Goal: Transaction & Acquisition: Purchase product/service

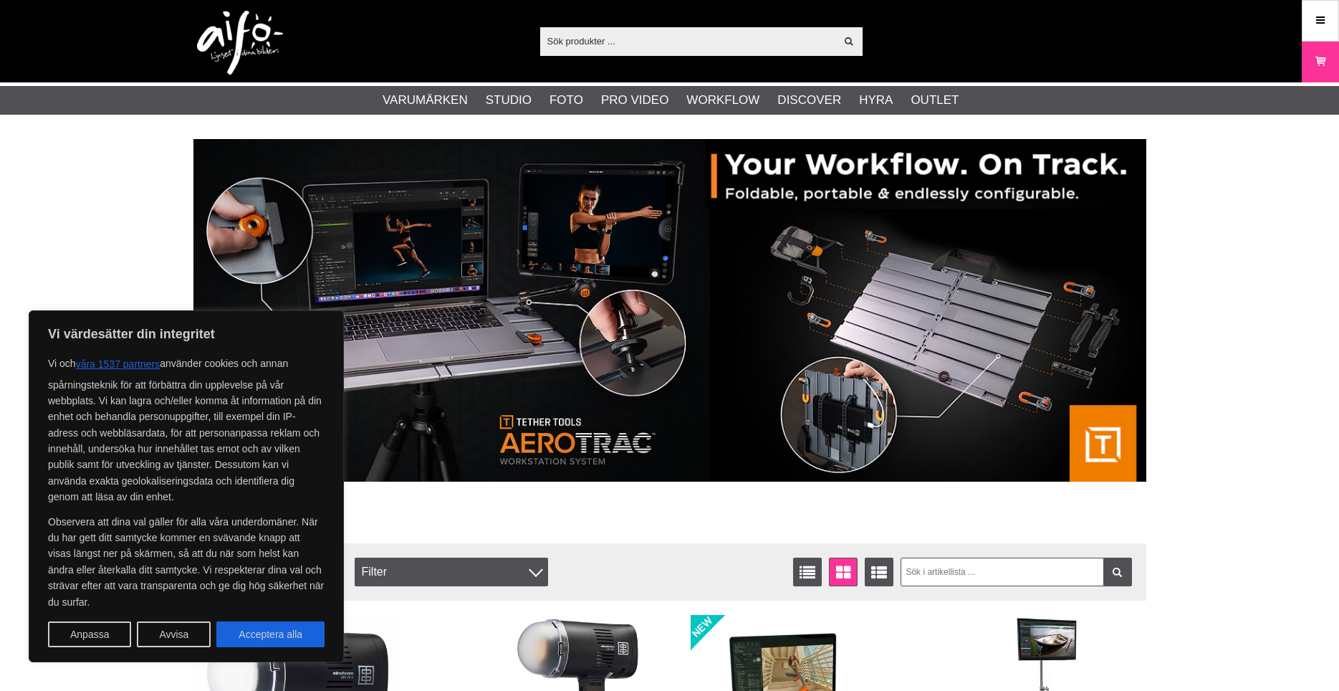
click at [1327, 16] on icon at bounding box center [1320, 21] width 13 height 16
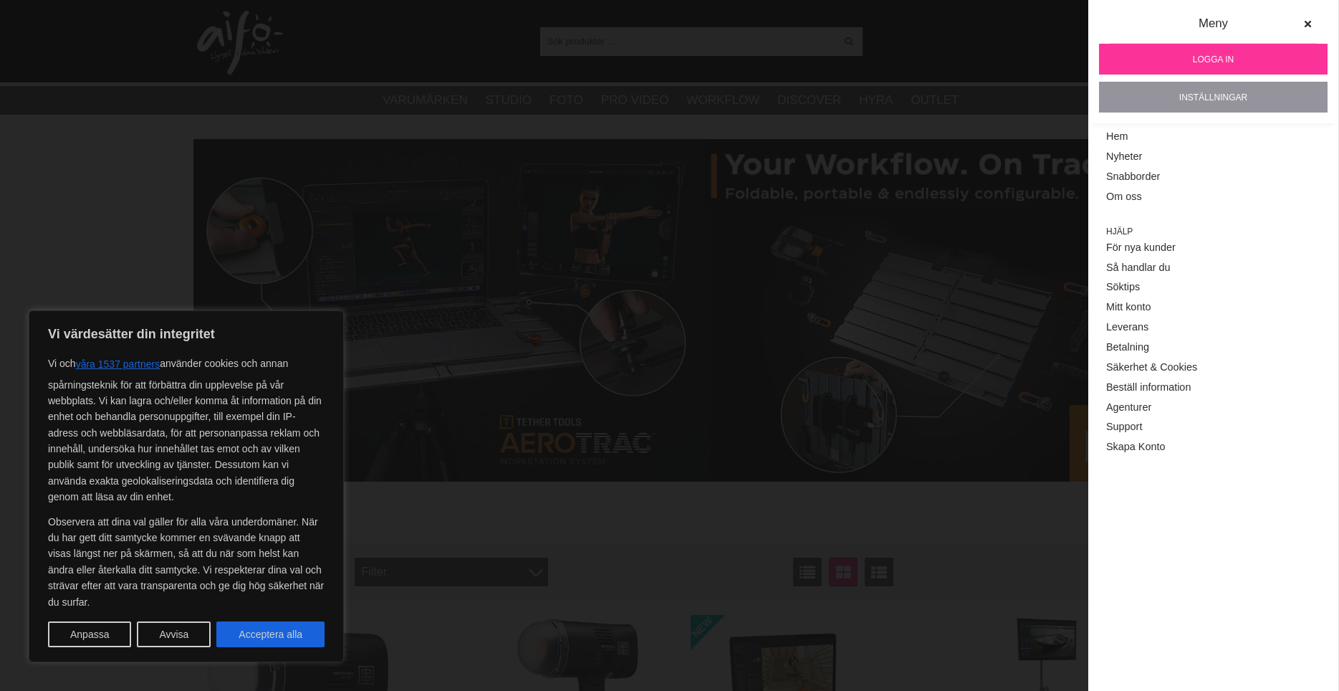
click at [1202, 104] on link "Inställningar" at bounding box center [1213, 97] width 229 height 31
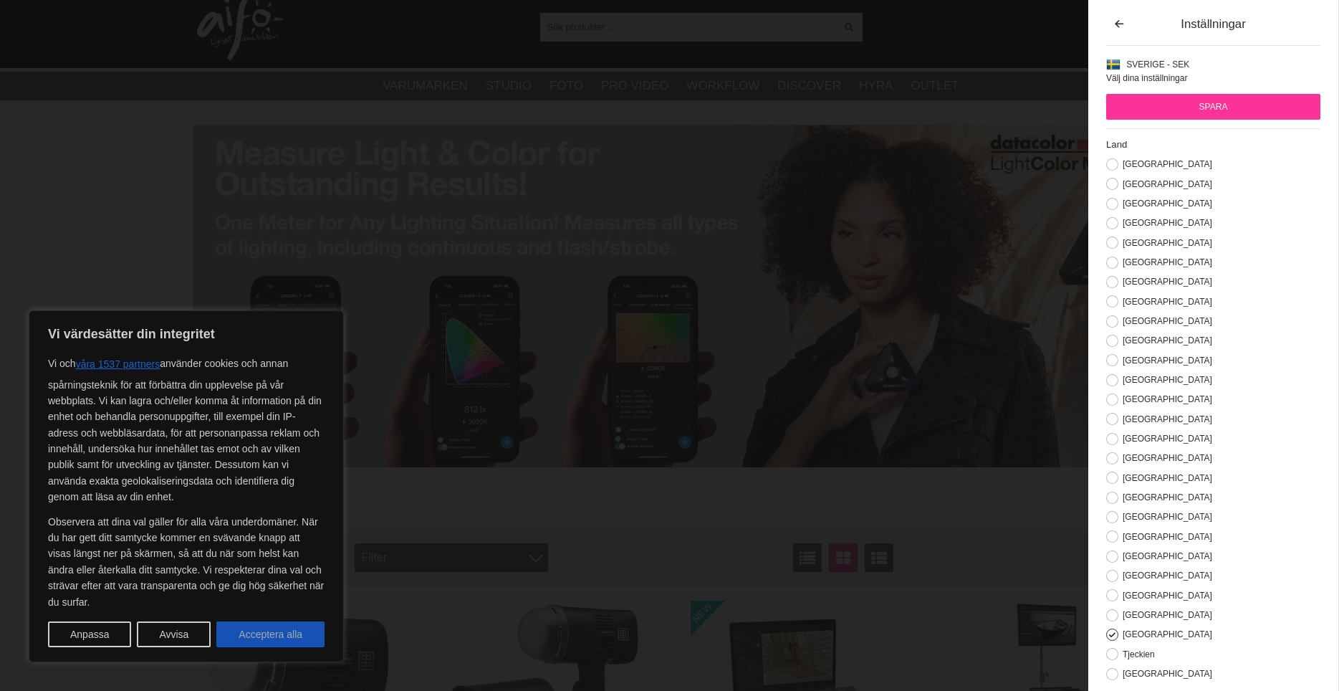
click at [267, 629] on button "Acceptera alla" at bounding box center [270, 634] width 108 height 26
checkbox input "true"
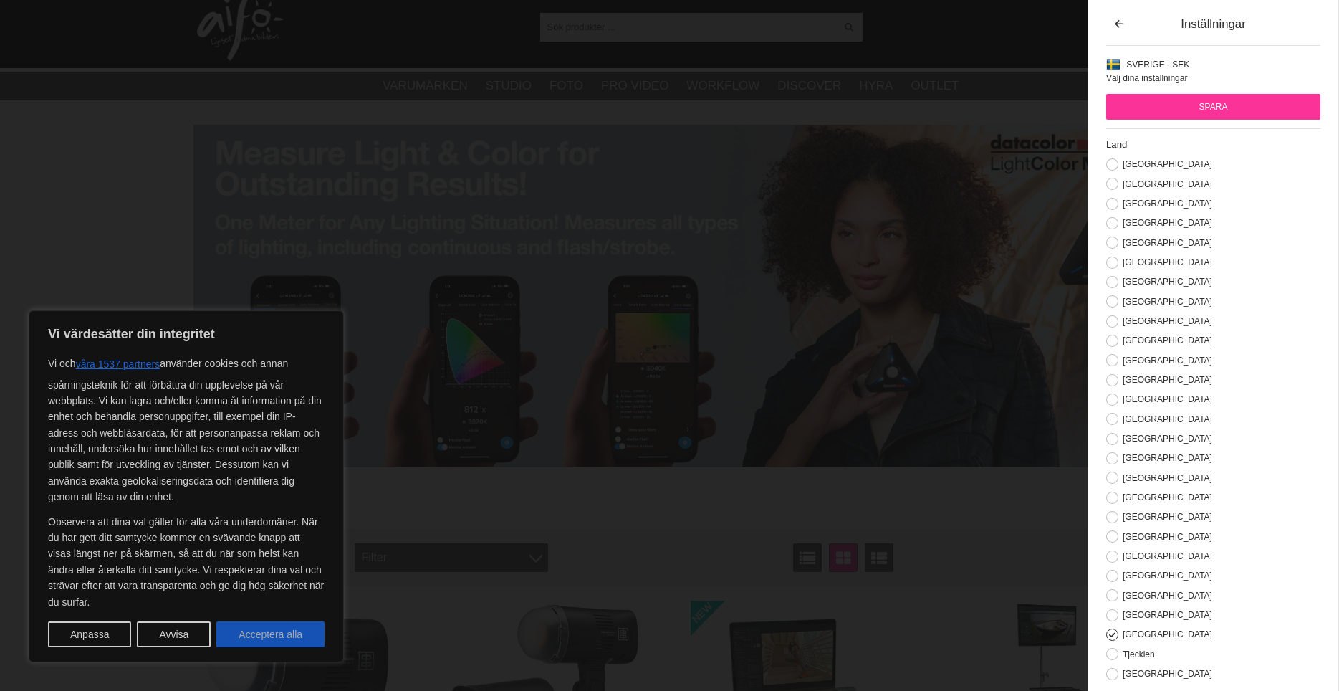
checkbox input "true"
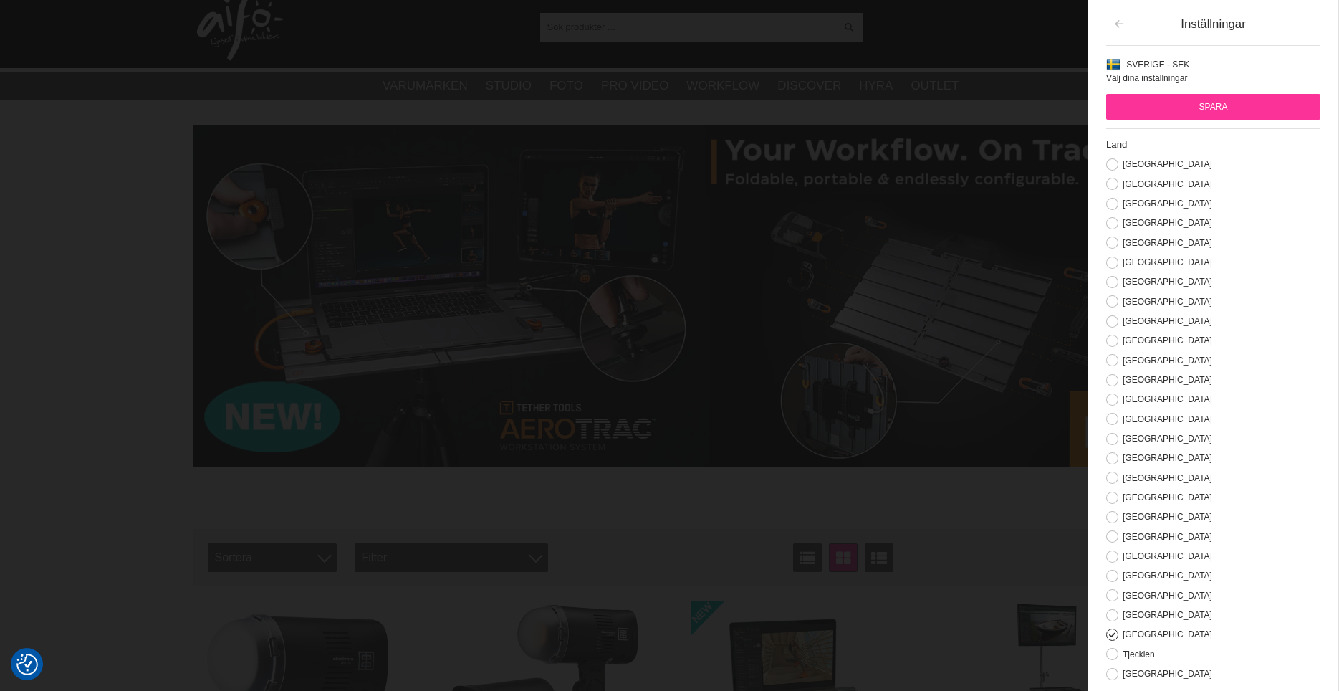
click at [1117, 23] on icon "button" at bounding box center [1119, 24] width 12 height 10
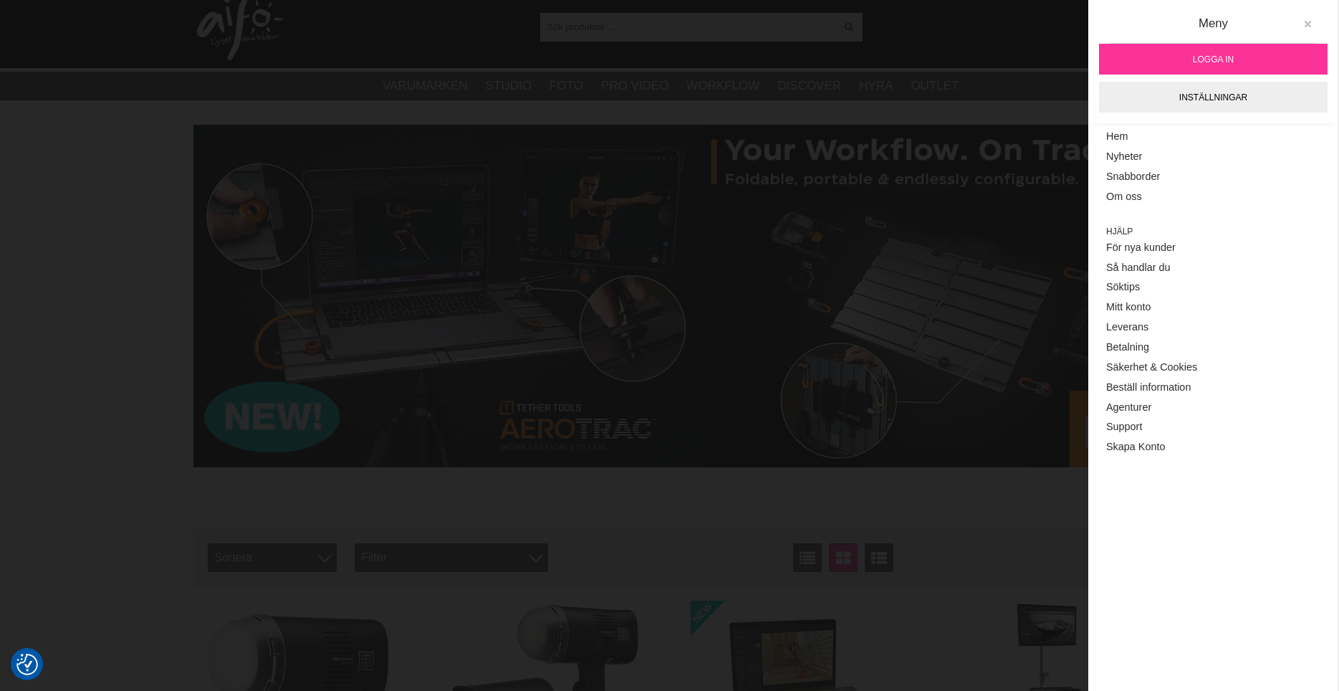
click at [1309, 24] on icon at bounding box center [1308, 24] width 10 height 10
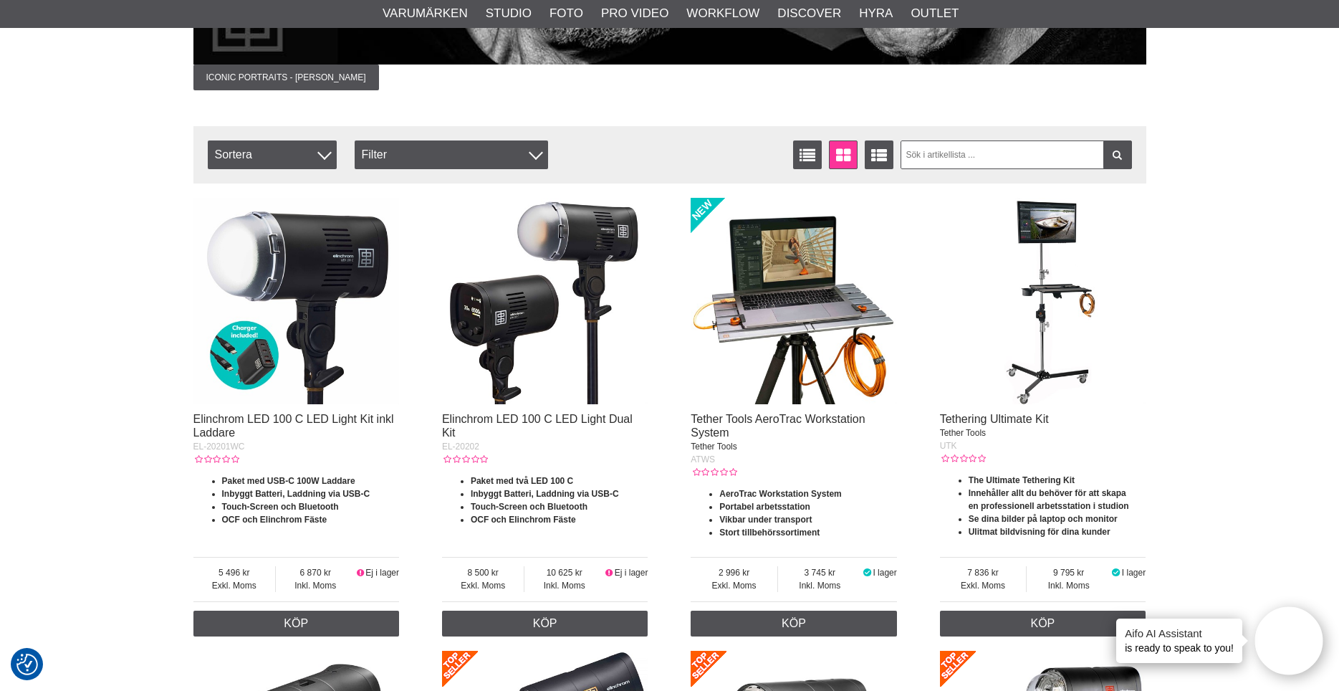
scroll to position [416, 0]
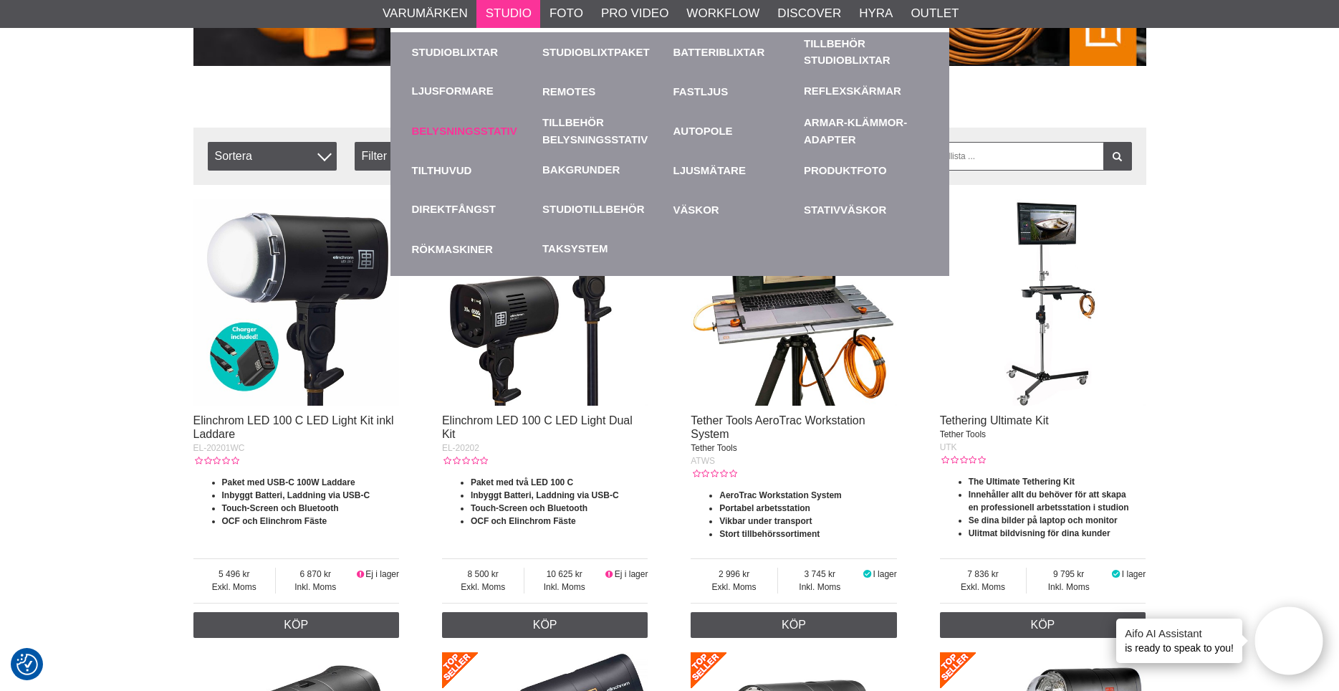
click at [442, 125] on link "Belysningsstativ" at bounding box center [474, 130] width 124 height 39
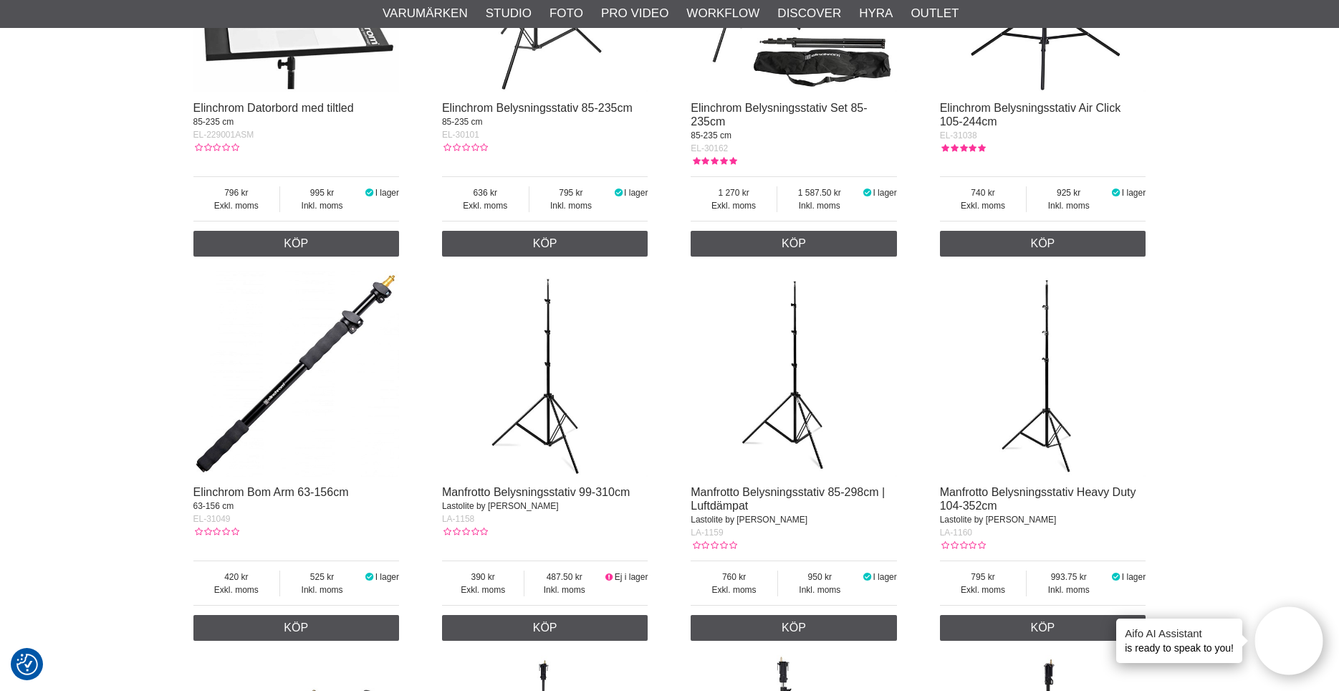
scroll to position [1069, 0]
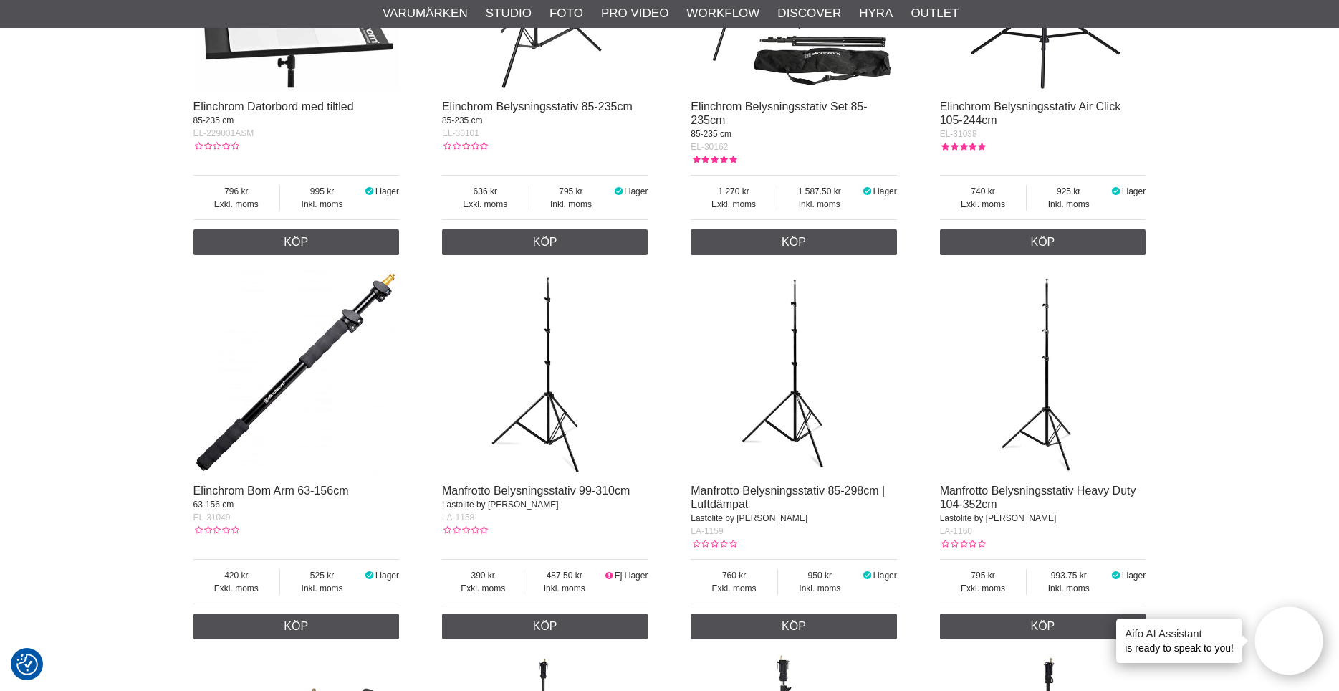
click at [242, 429] on img at bounding box center [296, 372] width 206 height 206
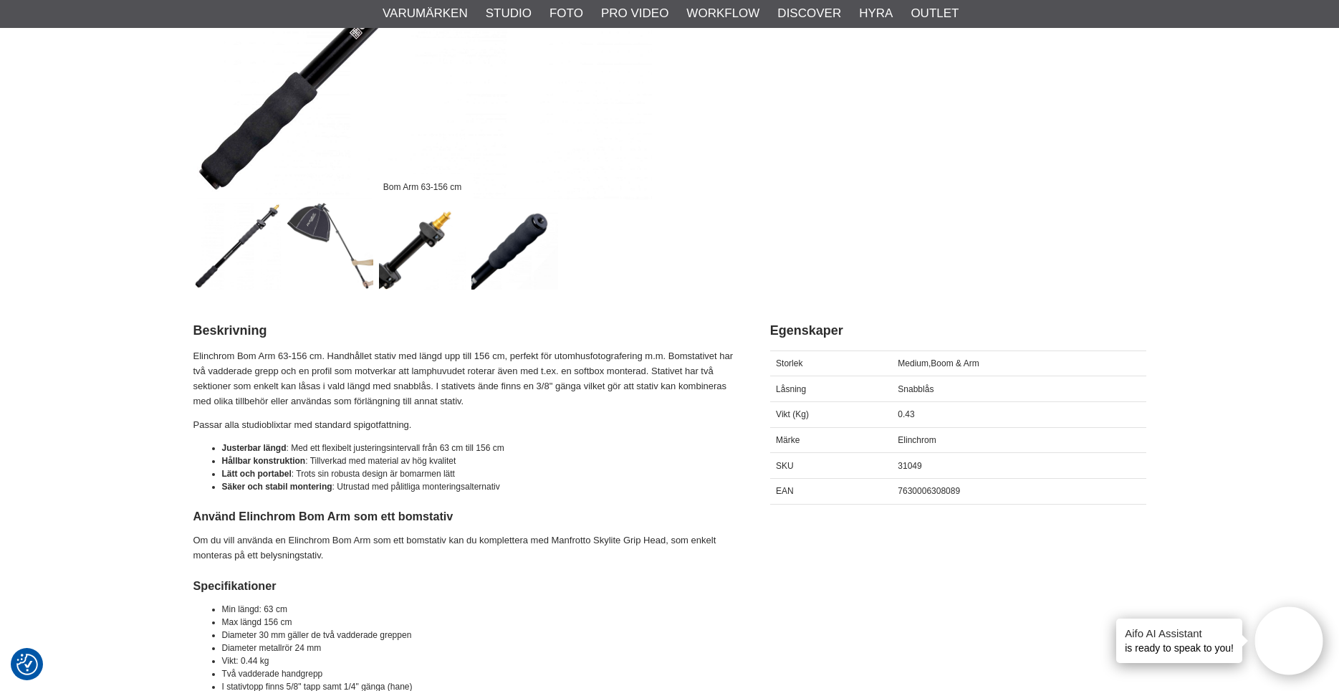
scroll to position [401, 0]
